Goal: Task Accomplishment & Management: Complete application form

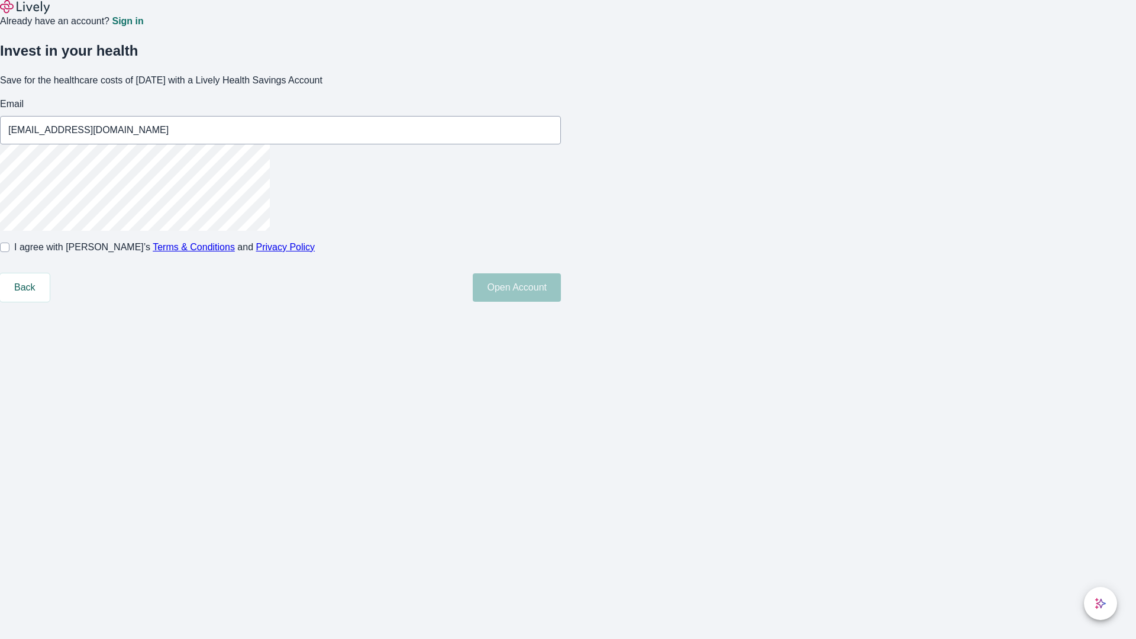
click at [9, 252] on input "I agree with Lively’s Terms & Conditions and Privacy Policy" at bounding box center [4, 247] width 9 height 9
checkbox input "true"
click at [561, 302] on button "Open Account" at bounding box center [517, 287] width 88 height 28
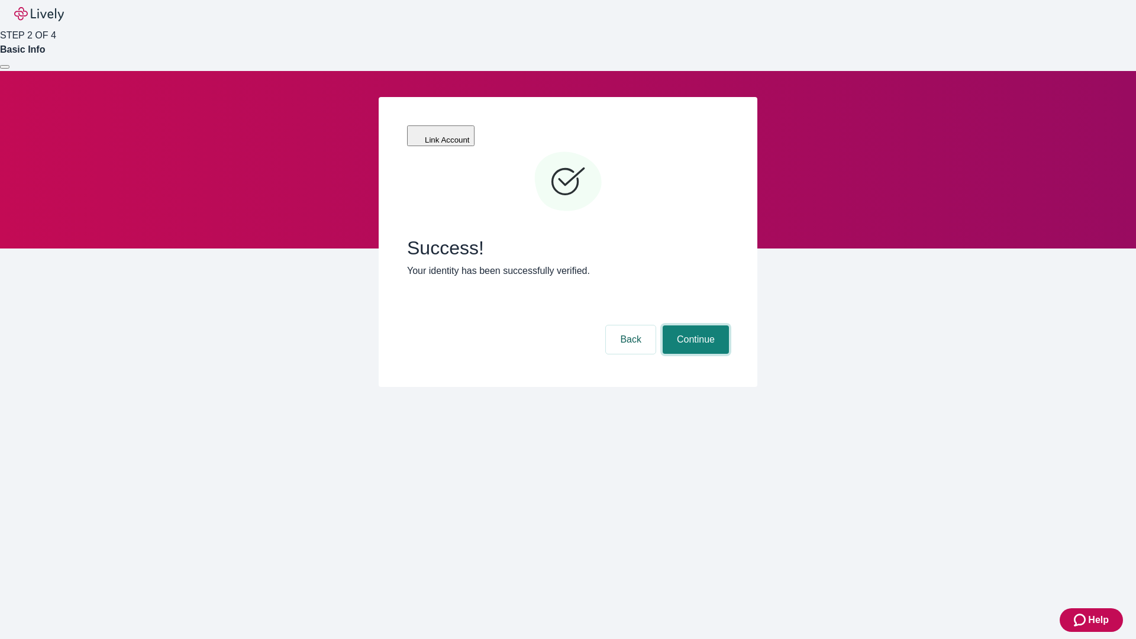
click at [694, 325] on button "Continue" at bounding box center [696, 339] width 66 height 28
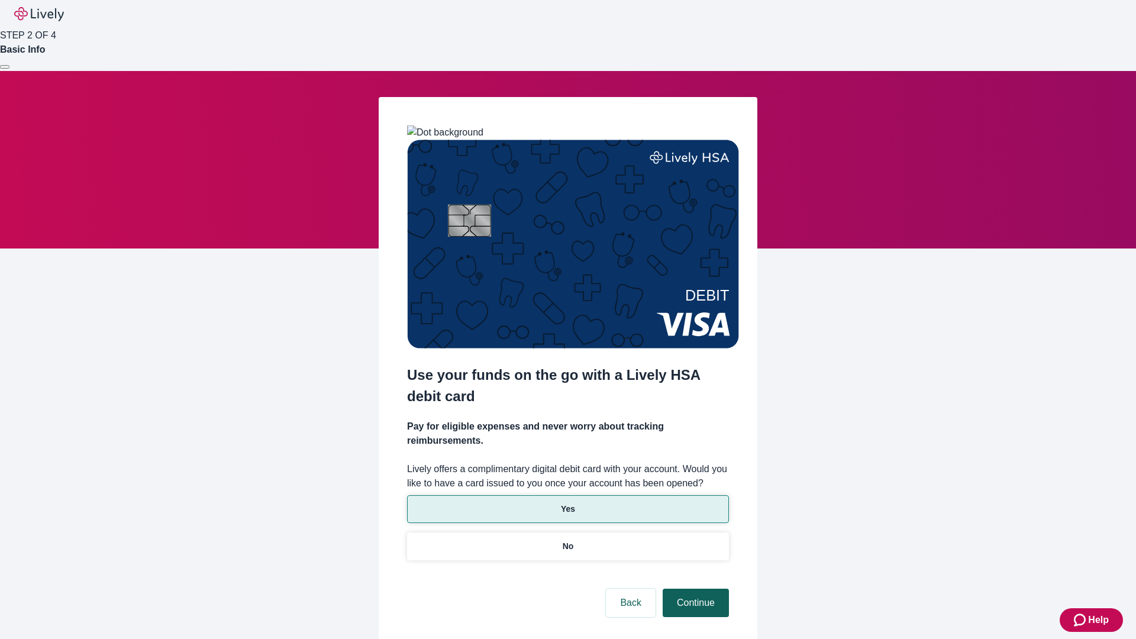
click at [567, 540] on p "No" at bounding box center [568, 546] width 11 height 12
click at [694, 589] on button "Continue" at bounding box center [696, 603] width 66 height 28
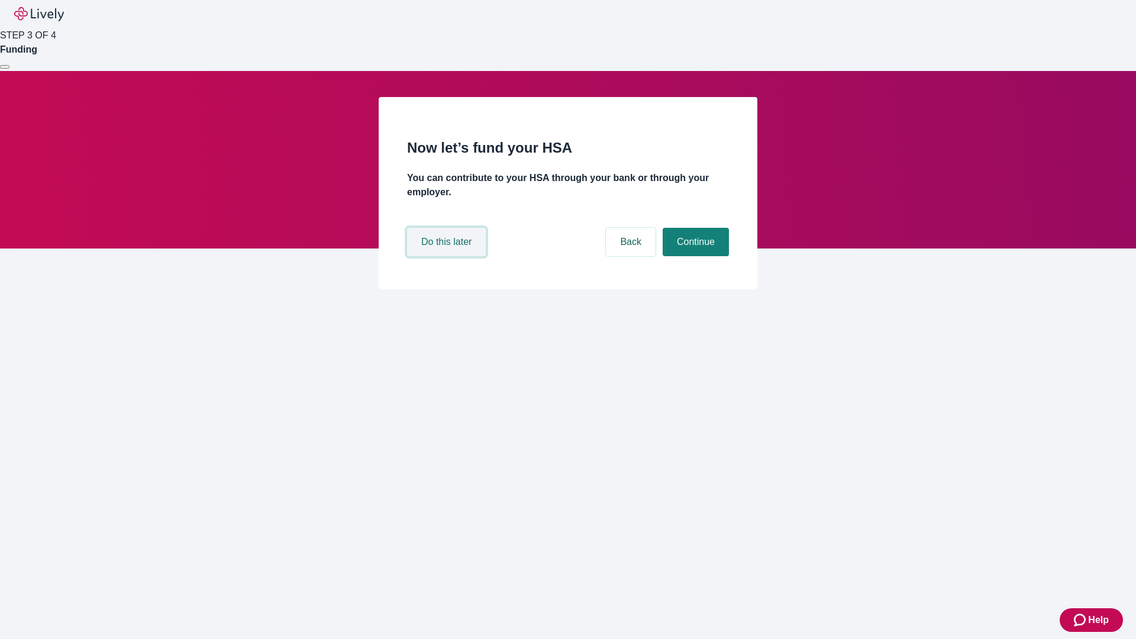
click at [448, 256] on button "Do this later" at bounding box center [446, 242] width 79 height 28
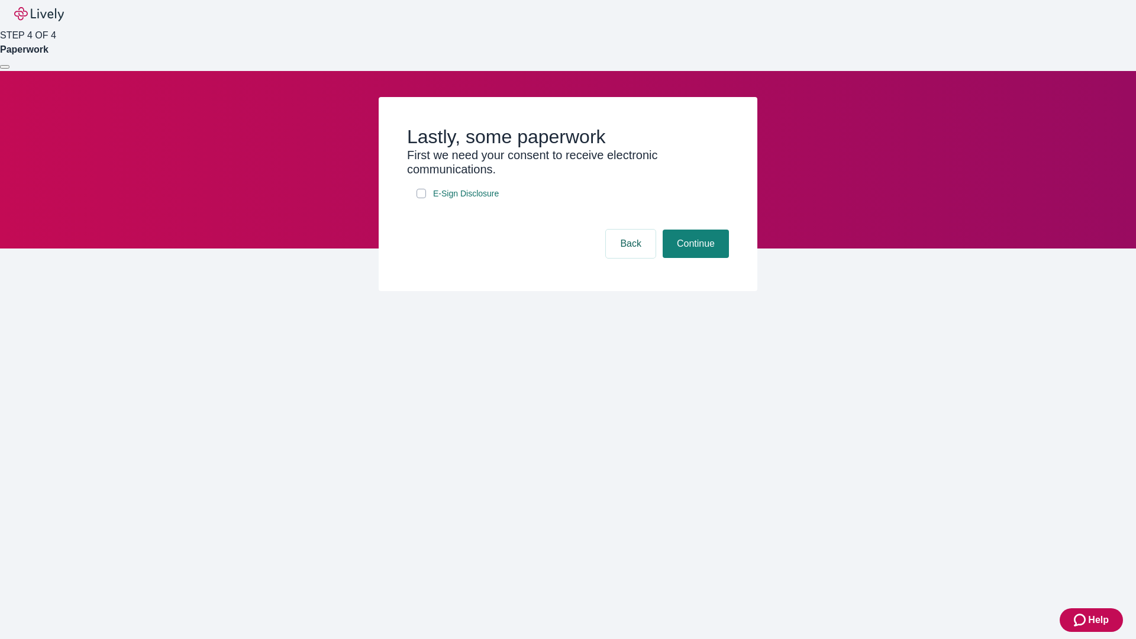
click at [421, 198] on input "E-Sign Disclosure" at bounding box center [421, 193] width 9 height 9
checkbox input "true"
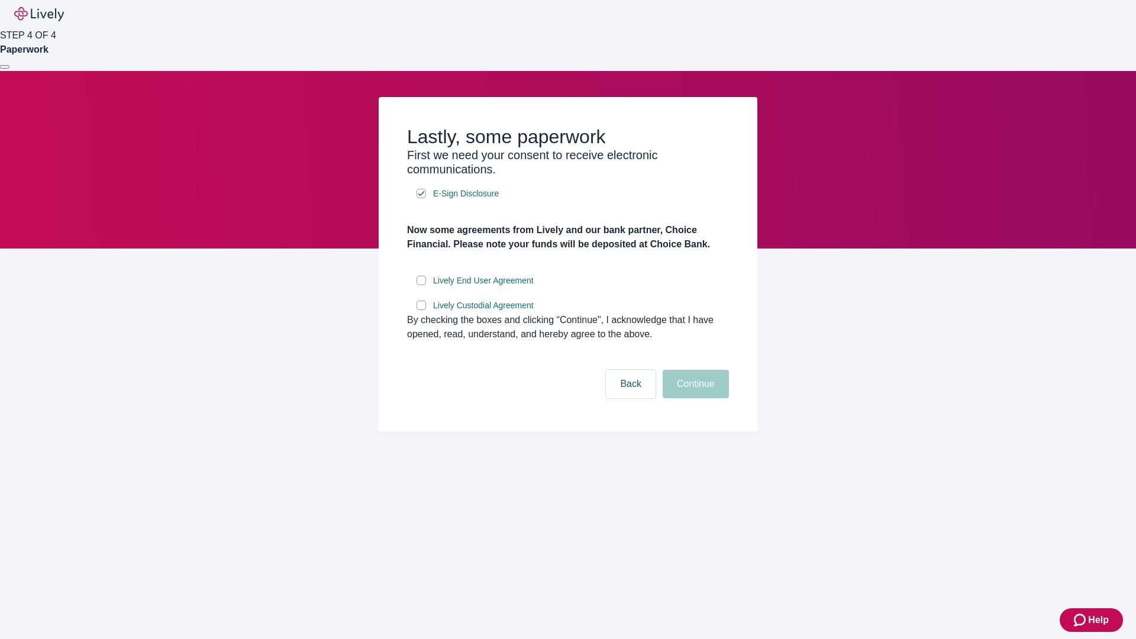
click at [421, 285] on input "Lively End User Agreement" at bounding box center [421, 280] width 9 height 9
checkbox input "true"
click at [421, 310] on input "Lively Custodial Agreement" at bounding box center [421, 305] width 9 height 9
checkbox input "true"
click at [694, 398] on button "Continue" at bounding box center [696, 384] width 66 height 28
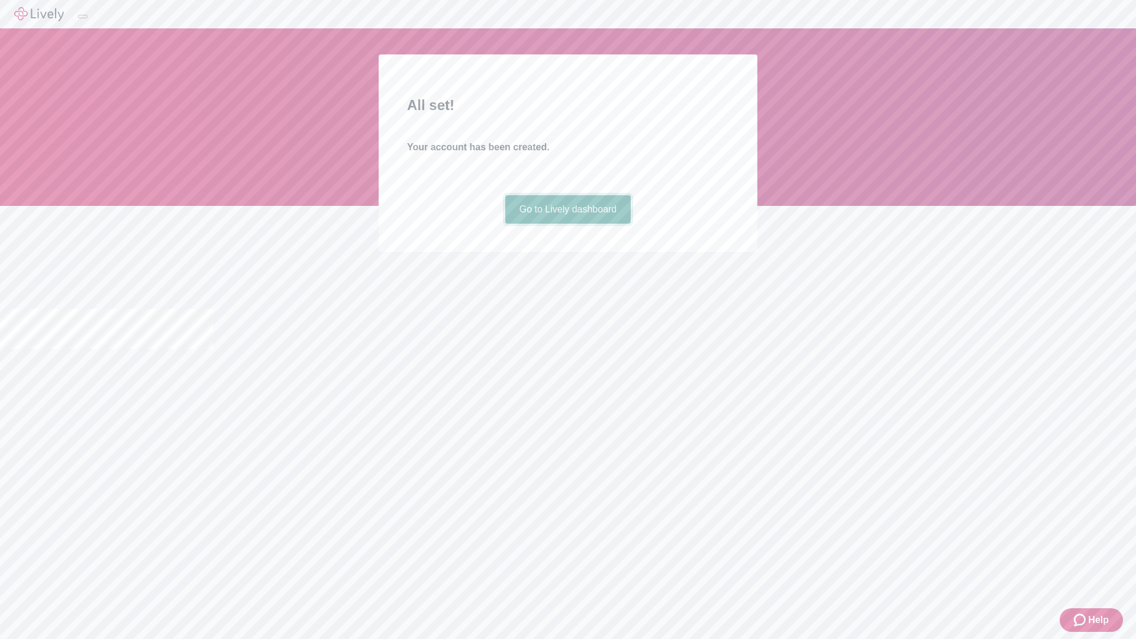
click at [567, 224] on link "Go to Lively dashboard" at bounding box center [568, 209] width 126 height 28
